Goal: Task Accomplishment & Management: Manage account settings

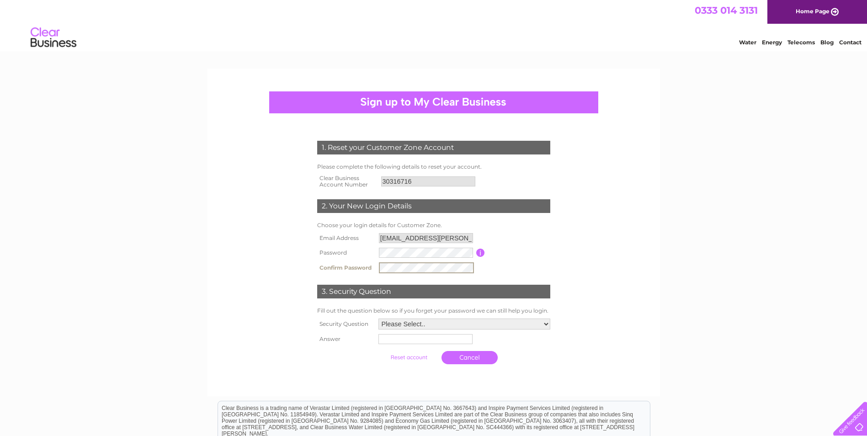
click at [402, 330] on td "Please Select.. In what town or city was your first job? In what town or city d…" at bounding box center [464, 324] width 177 height 16
click at [402, 326] on select "Please Select.. In what town or city was your first job? In what town or city d…" at bounding box center [465, 323] width 172 height 11
select select "5"
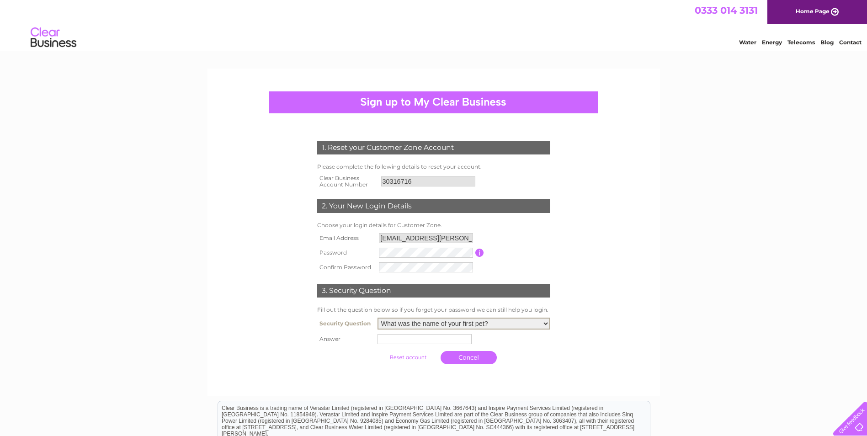
click at [378, 318] on select "Please Select.. In what town or city was your first job? In what town or city d…" at bounding box center [464, 324] width 173 height 12
click at [407, 343] on input "text" at bounding box center [426, 338] width 95 height 11
type input "indy"
click at [408, 358] on input "submit" at bounding box center [409, 357] width 56 height 13
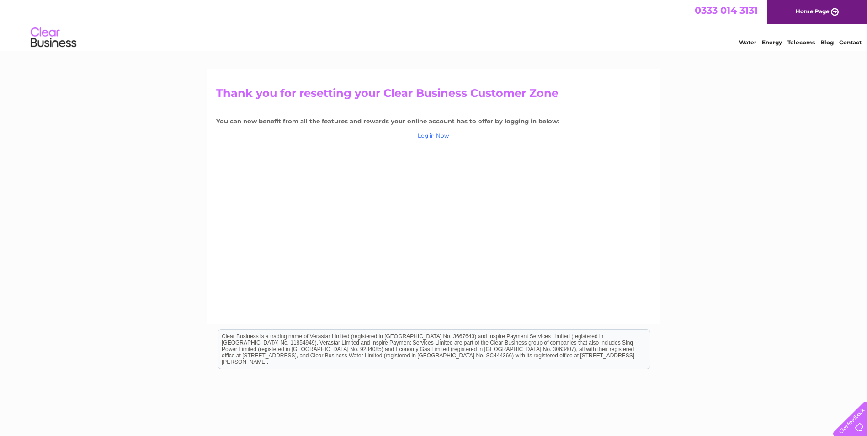
click at [432, 137] on link "Log in Now" at bounding box center [434, 135] width 32 height 7
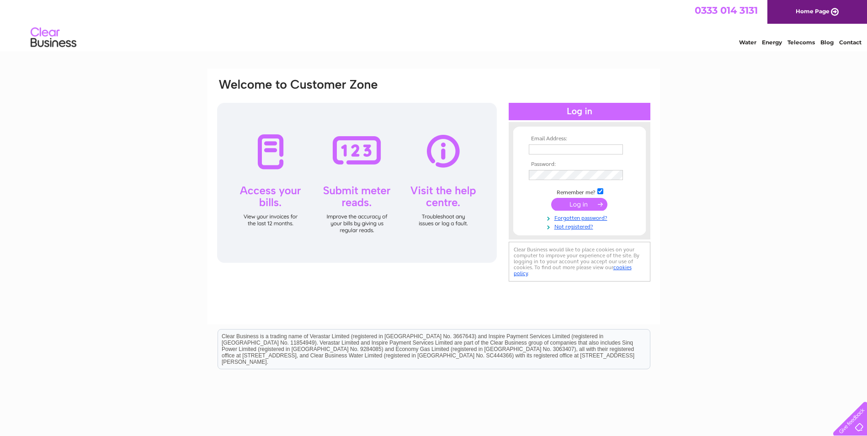
click at [547, 151] on input "text" at bounding box center [576, 149] width 94 height 10
type input "[EMAIL_ADDRESS][PERSON_NAME][DOMAIN_NAME]"
click at [573, 204] on input "submit" at bounding box center [579, 205] width 56 height 13
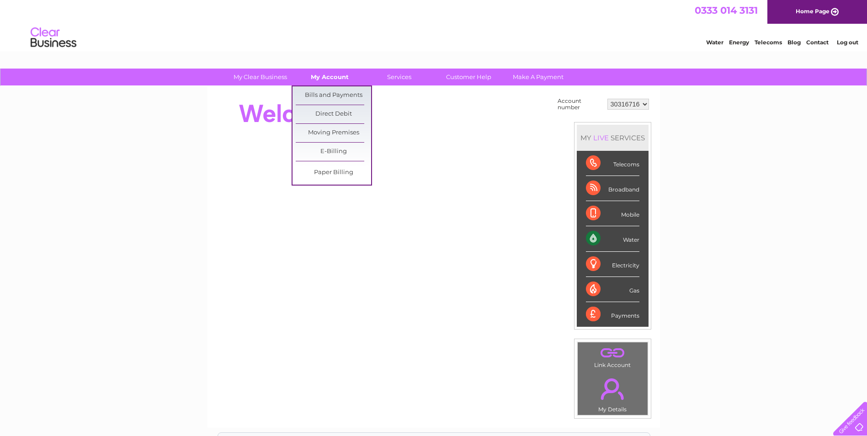
click at [327, 79] on link "My Account" at bounding box center [329, 77] width 75 height 17
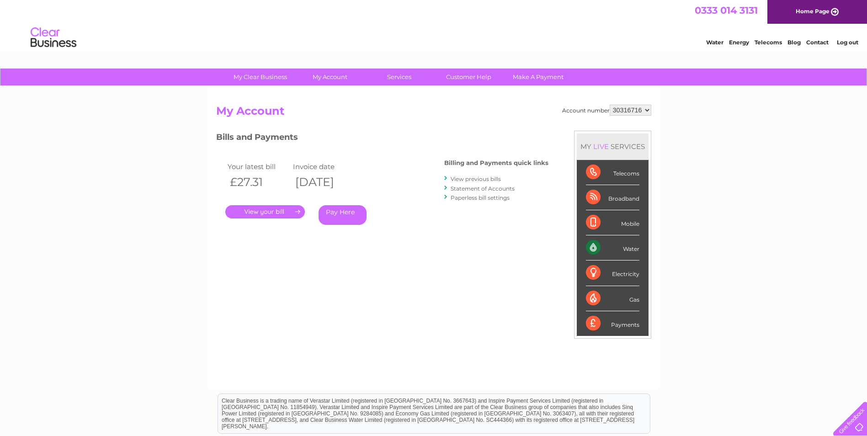
click at [327, 79] on link "My Account" at bounding box center [329, 77] width 75 height 17
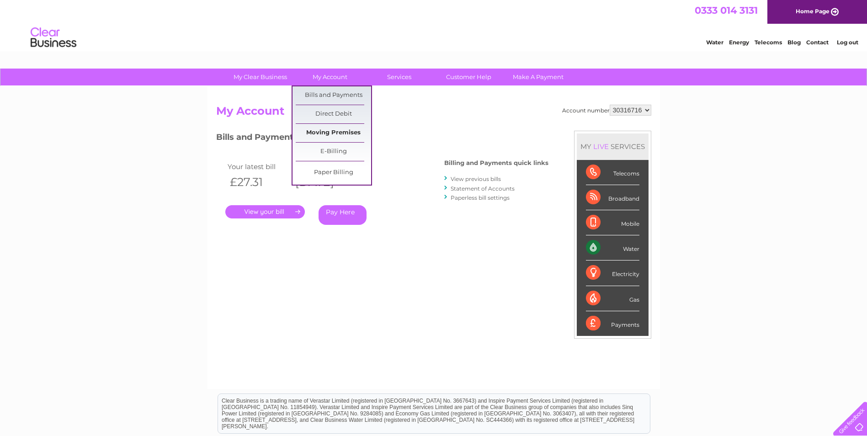
click at [337, 130] on link "Moving Premises" at bounding box center [333, 133] width 75 height 18
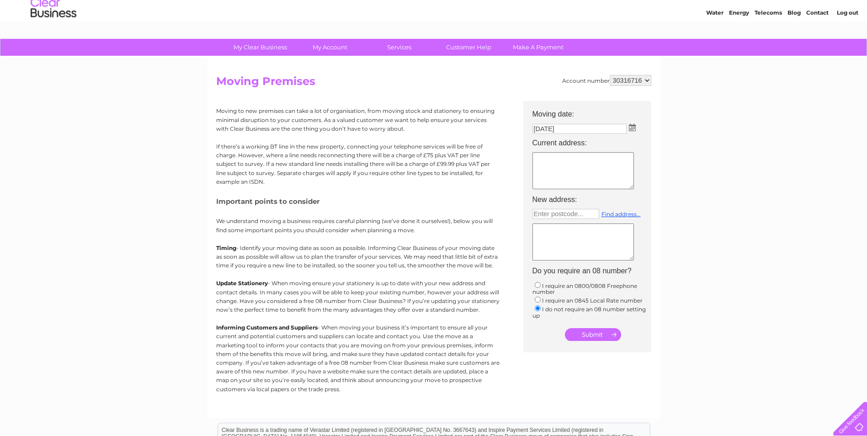
scroll to position [46, 0]
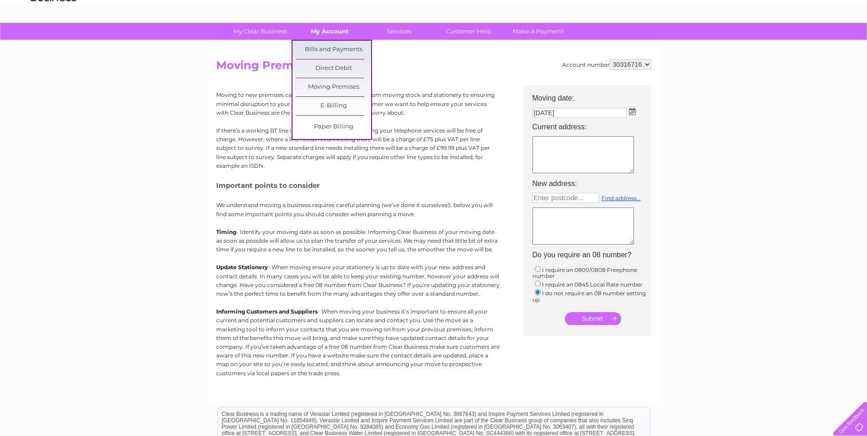
click at [315, 31] on link "My Account" at bounding box center [329, 31] width 75 height 17
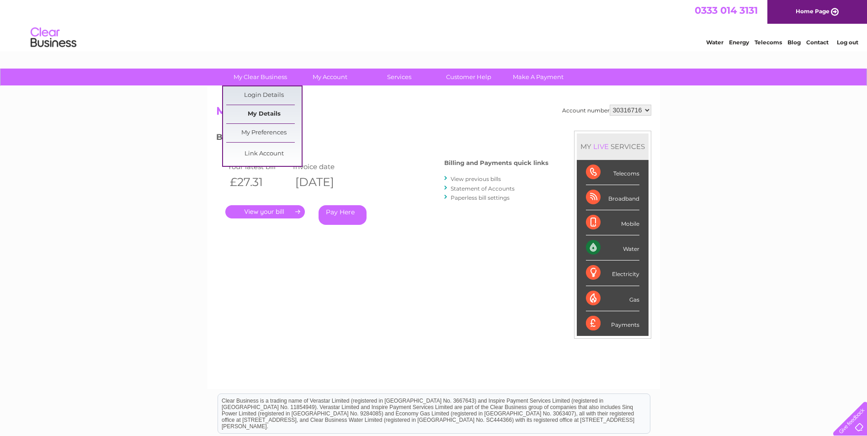
click at [268, 110] on link "My Details" at bounding box center [263, 114] width 75 height 18
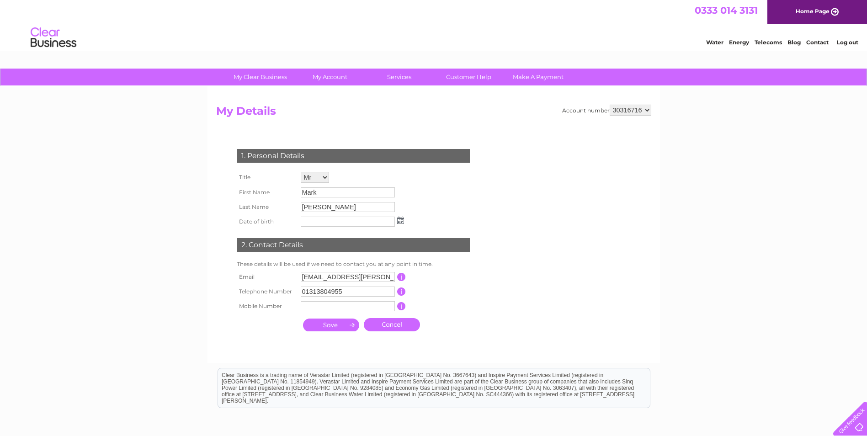
click at [402, 221] on img at bounding box center [400, 220] width 7 height 7
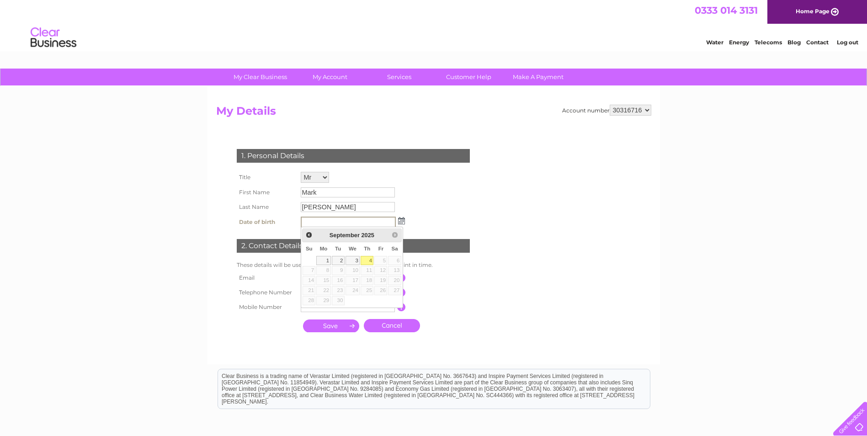
click at [363, 234] on span "2025" at bounding box center [367, 235] width 13 height 7
click at [326, 261] on link "1" at bounding box center [323, 260] width 14 height 9
click at [310, 223] on input "01/09/2025" at bounding box center [348, 222] width 95 height 11
drag, startPoint x: 346, startPoint y: 223, endPoint x: 270, endPoint y: 220, distance: 75.9
click at [270, 220] on tr "Date of birth 01/09/2025" at bounding box center [321, 222] width 173 height 16
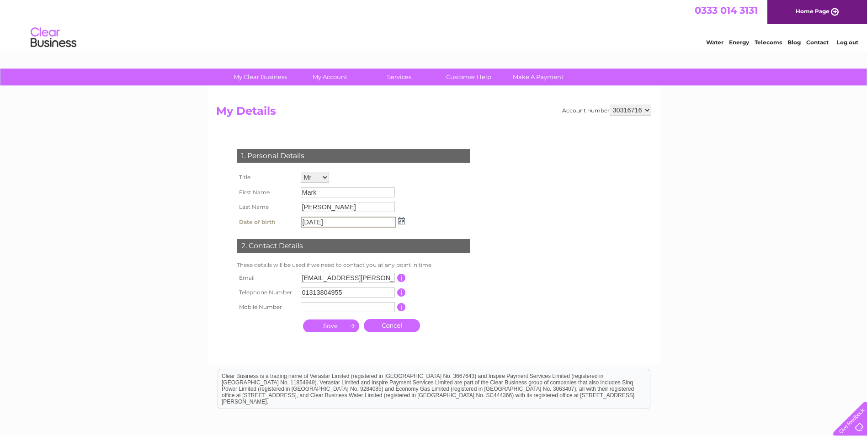
type input "11/03/1982"
click at [326, 328] on input "submit" at bounding box center [331, 326] width 56 height 13
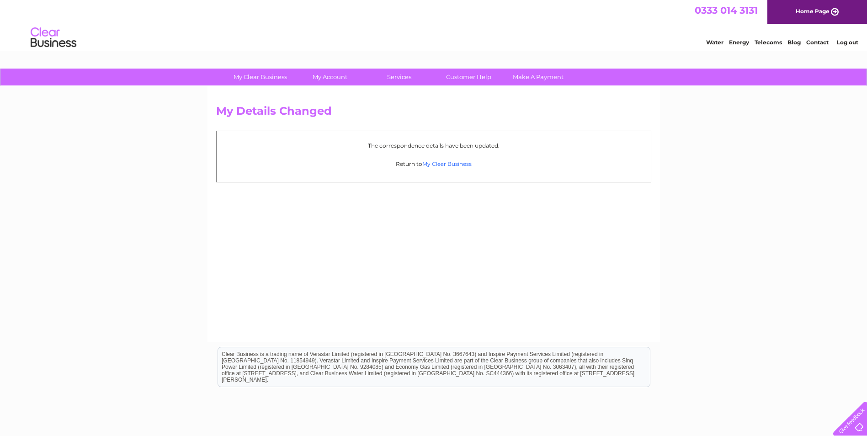
click at [447, 166] on link "My Clear Business" at bounding box center [447, 163] width 49 height 7
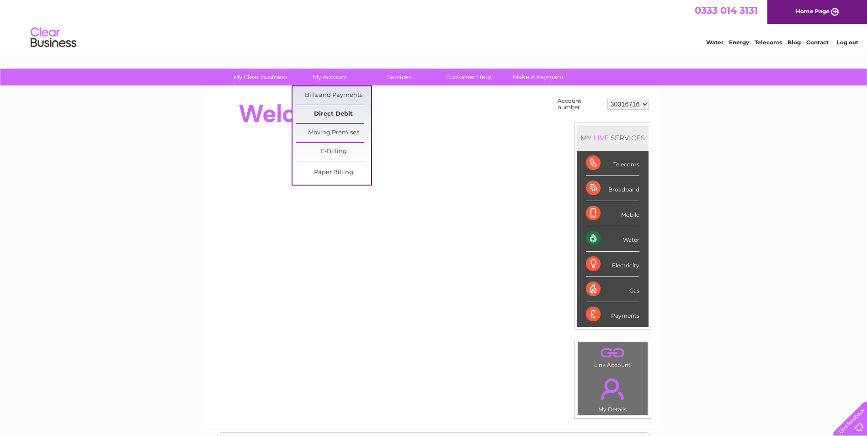
click at [322, 113] on link "Direct Debit" at bounding box center [333, 114] width 75 height 18
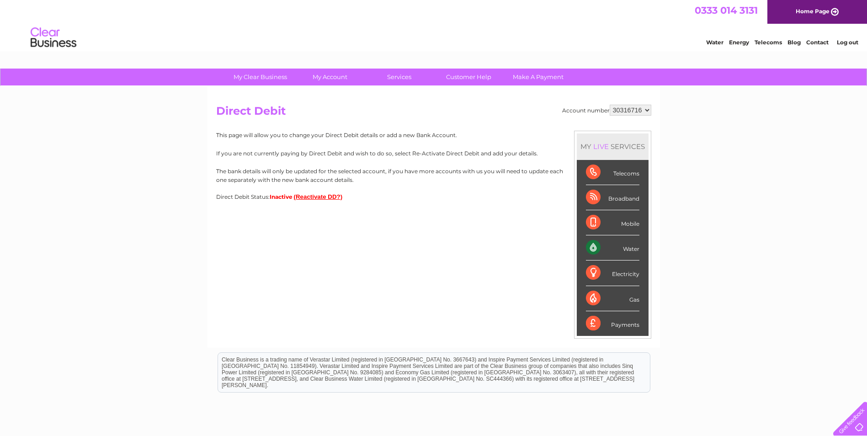
click at [329, 198] on button "(Reactivate DD?)" at bounding box center [318, 196] width 49 height 7
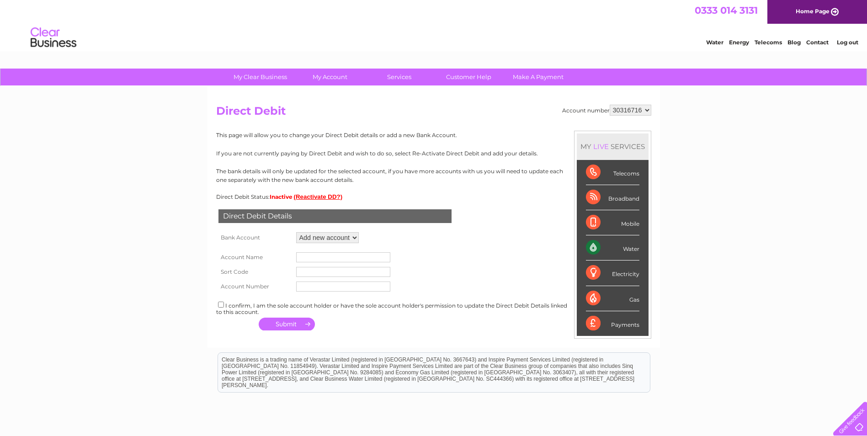
click at [353, 231] on td "Add new account" at bounding box center [327, 238] width 67 height 16
click at [315, 261] on input "text" at bounding box center [343, 257] width 94 height 10
type input "Aspen Advisers Limited"
click at [321, 271] on input "text" at bounding box center [343, 272] width 94 height 10
type input "090222"
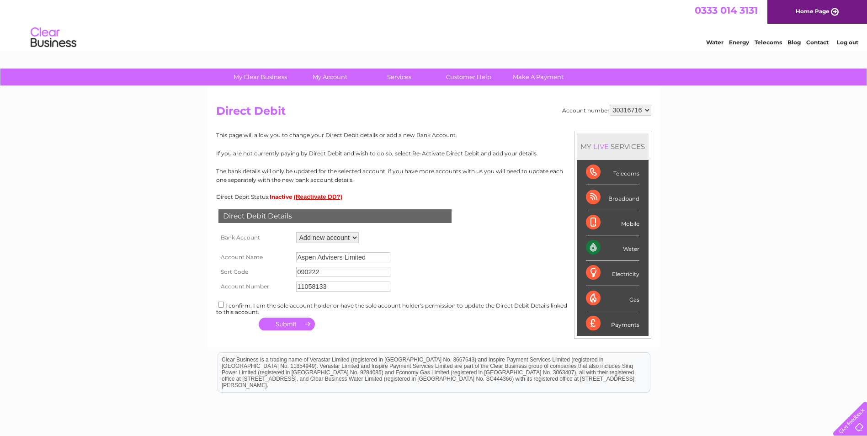
type input "11058133"
click at [220, 305] on input "checkbox" at bounding box center [221, 305] width 6 height 6
checkbox input "true"
click at [369, 325] on div "Direct Debit Details Bank Account Add new account Loading... Account Name Aspen…" at bounding box center [433, 266] width 435 height 133
click at [356, 238] on select "Add new account" at bounding box center [327, 237] width 63 height 11
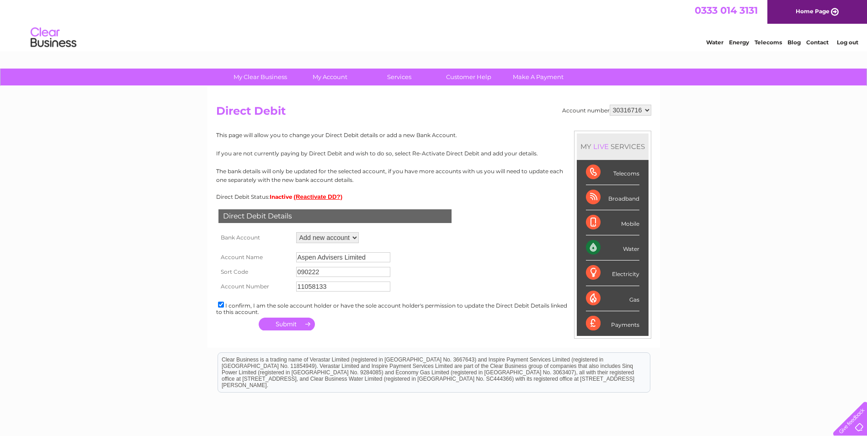
click at [356, 238] on select "Add new account" at bounding box center [327, 237] width 63 height 11
click at [279, 323] on button "button" at bounding box center [287, 324] width 56 height 13
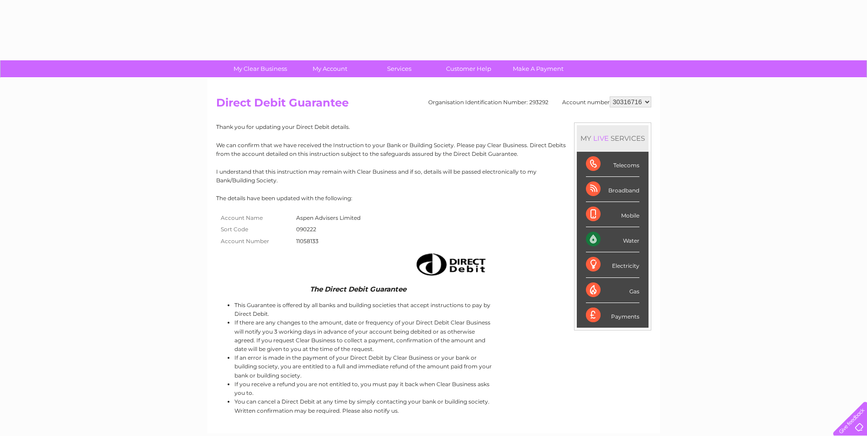
scroll to position [6, 0]
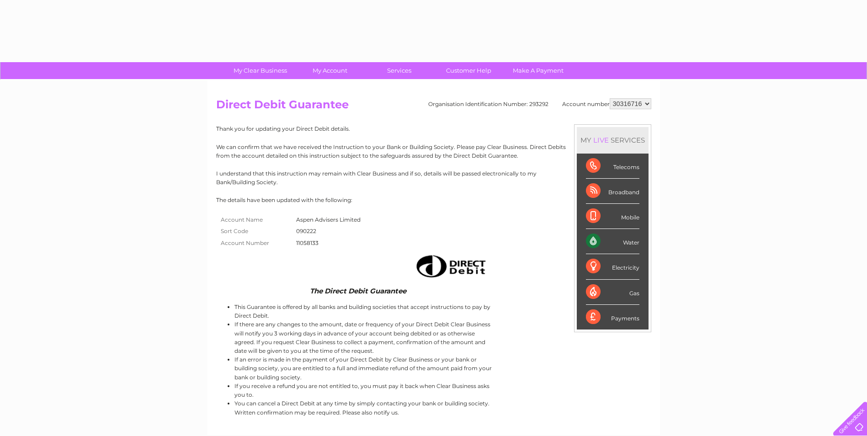
click at [649, 102] on select "30316716" at bounding box center [631, 103] width 42 height 11
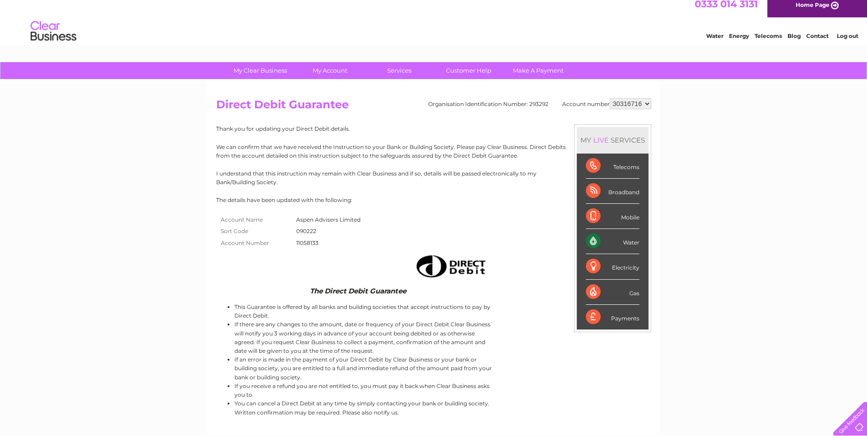
scroll to position [0, 0]
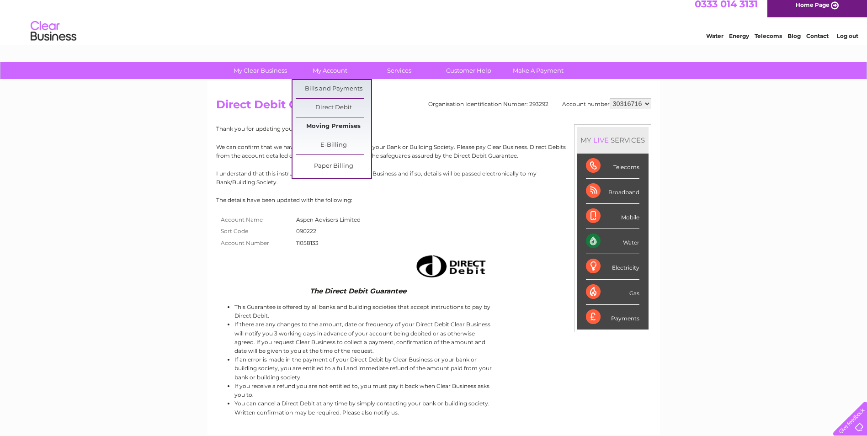
click at [331, 123] on link "Moving Premises" at bounding box center [333, 127] width 75 height 18
click at [332, 127] on link "Moving Premises" at bounding box center [333, 127] width 75 height 18
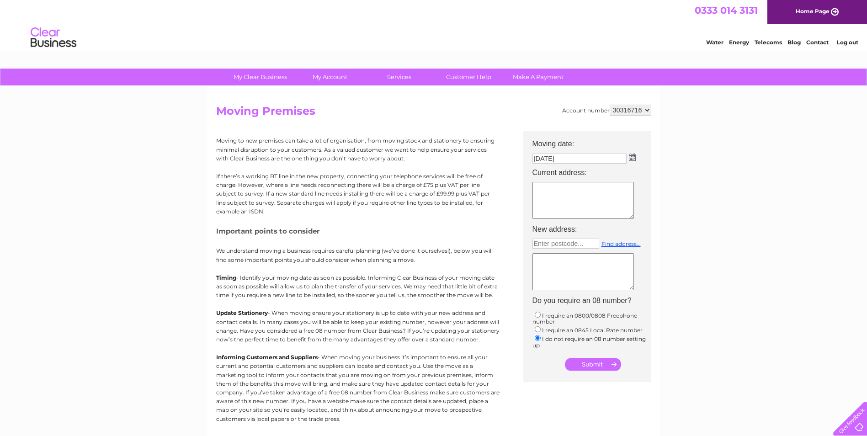
click at [636, 157] on img at bounding box center [632, 157] width 7 height 7
click at [540, 170] on div "Prev Next [DATE]" at bounding box center [584, 172] width 100 height 14
click at [394, 162] on p "Moving to new premises can take a lot of organisation, from moving stock and st…" at bounding box center [358, 149] width 284 height 27
click at [852, 42] on link "Log out" at bounding box center [847, 42] width 21 height 7
